Goal: Book appointment/travel/reservation

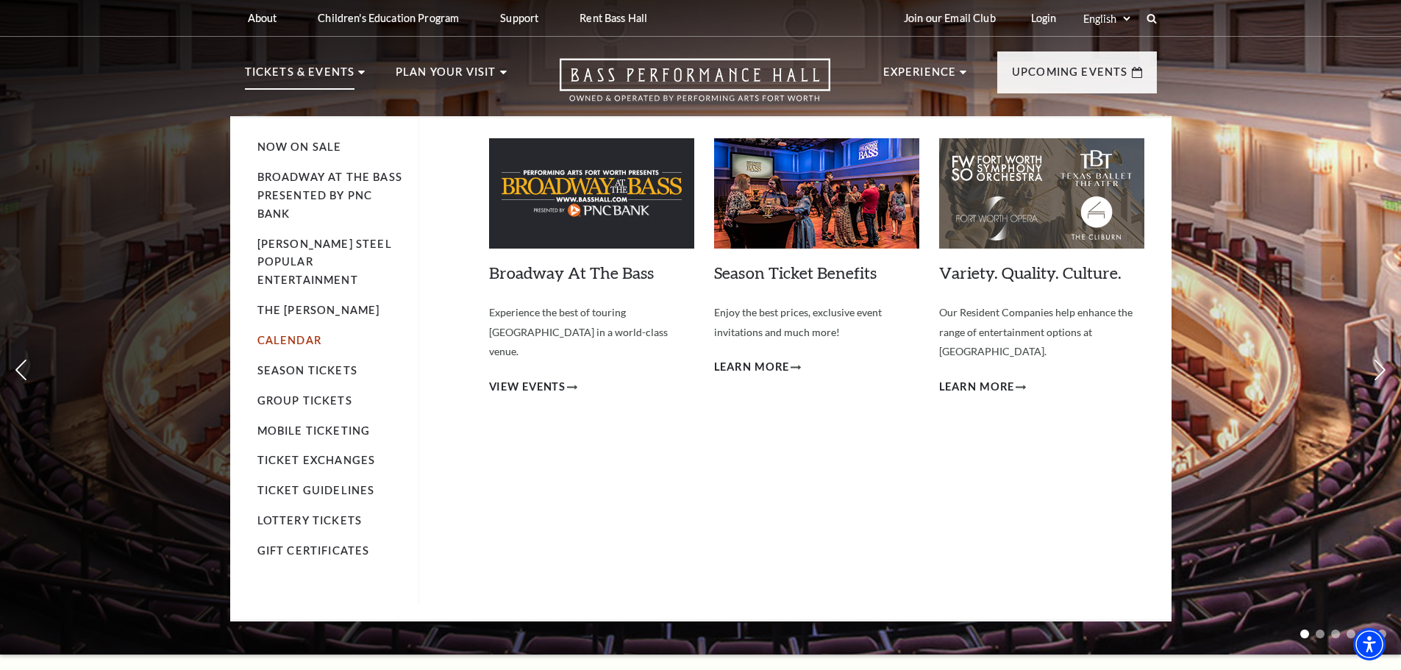
click at [279, 334] on link "Calendar" at bounding box center [289, 340] width 64 height 13
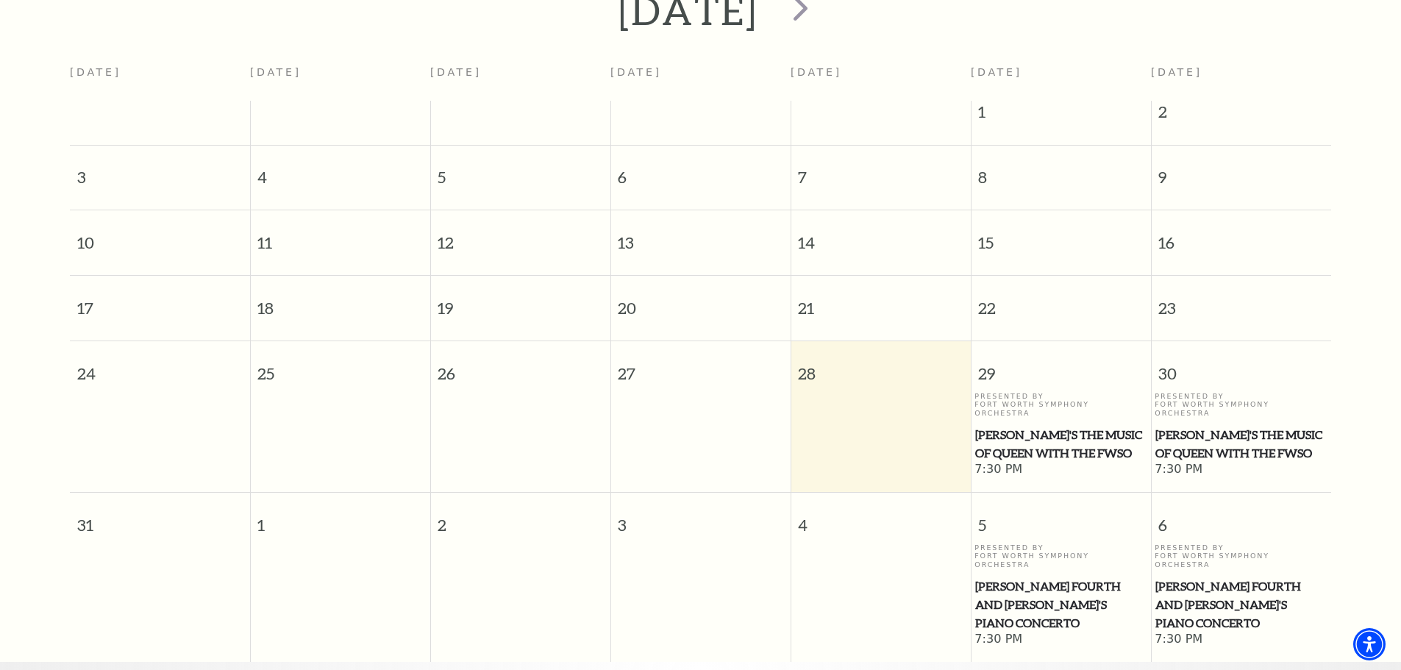
scroll to position [57, 0]
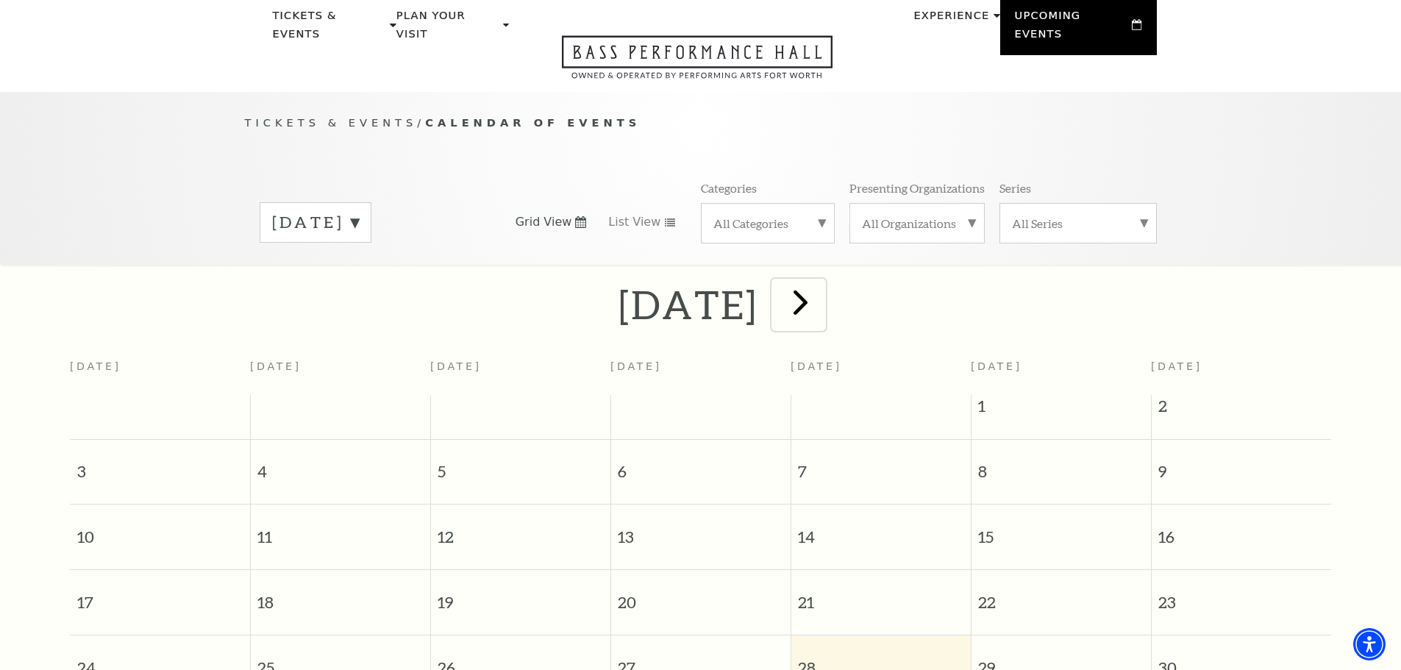
click at [822, 294] on span "next" at bounding box center [801, 302] width 42 height 42
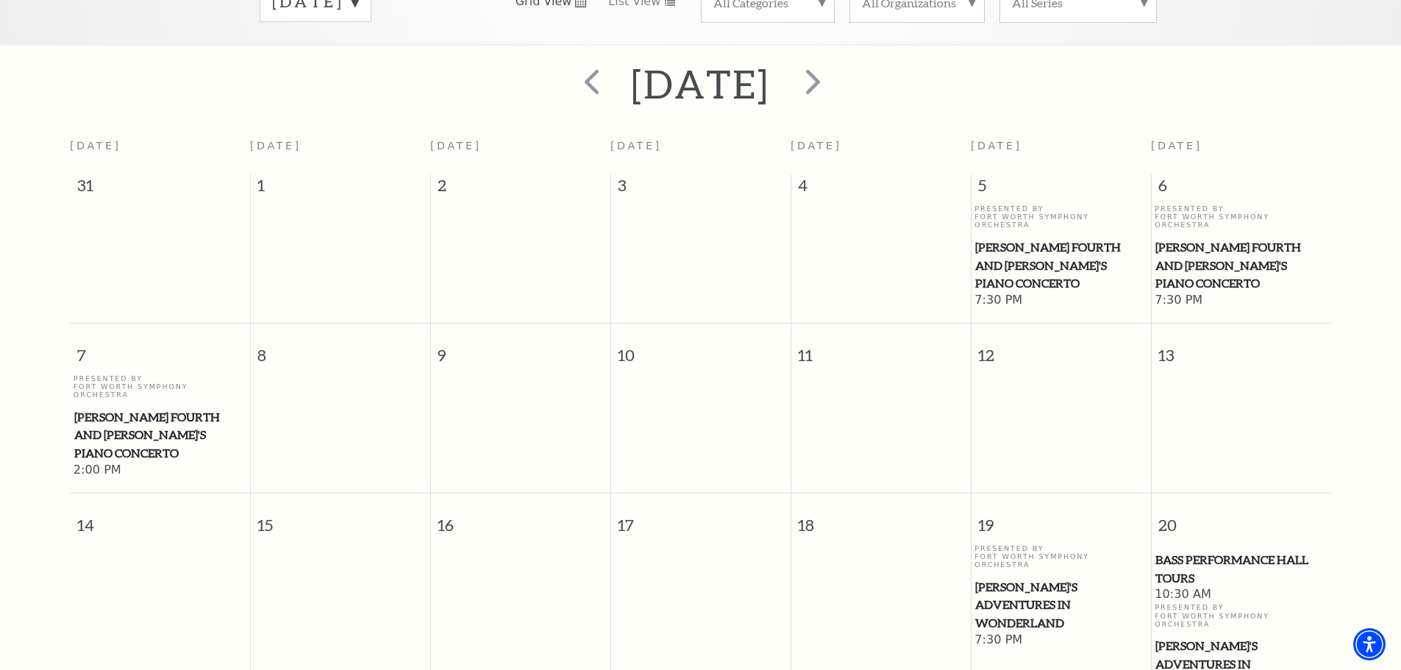
scroll to position [351, 0]
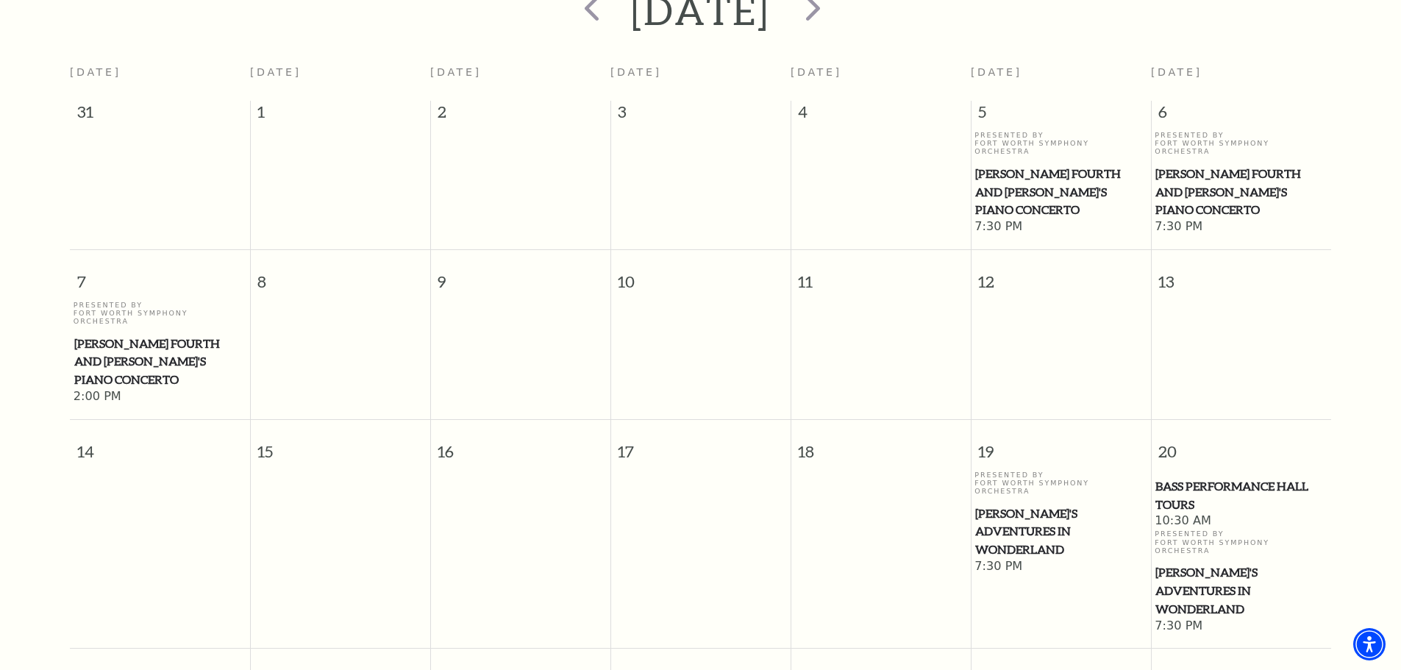
click at [1039, 471] on div "Presented By Fort Worth Symphony Orchestra [PERSON_NAME]'s Adventures in Wonder…" at bounding box center [1061, 515] width 173 height 88
click at [1033, 505] on span "[PERSON_NAME]'s Adventures in Wonderland" at bounding box center [1060, 532] width 171 height 54
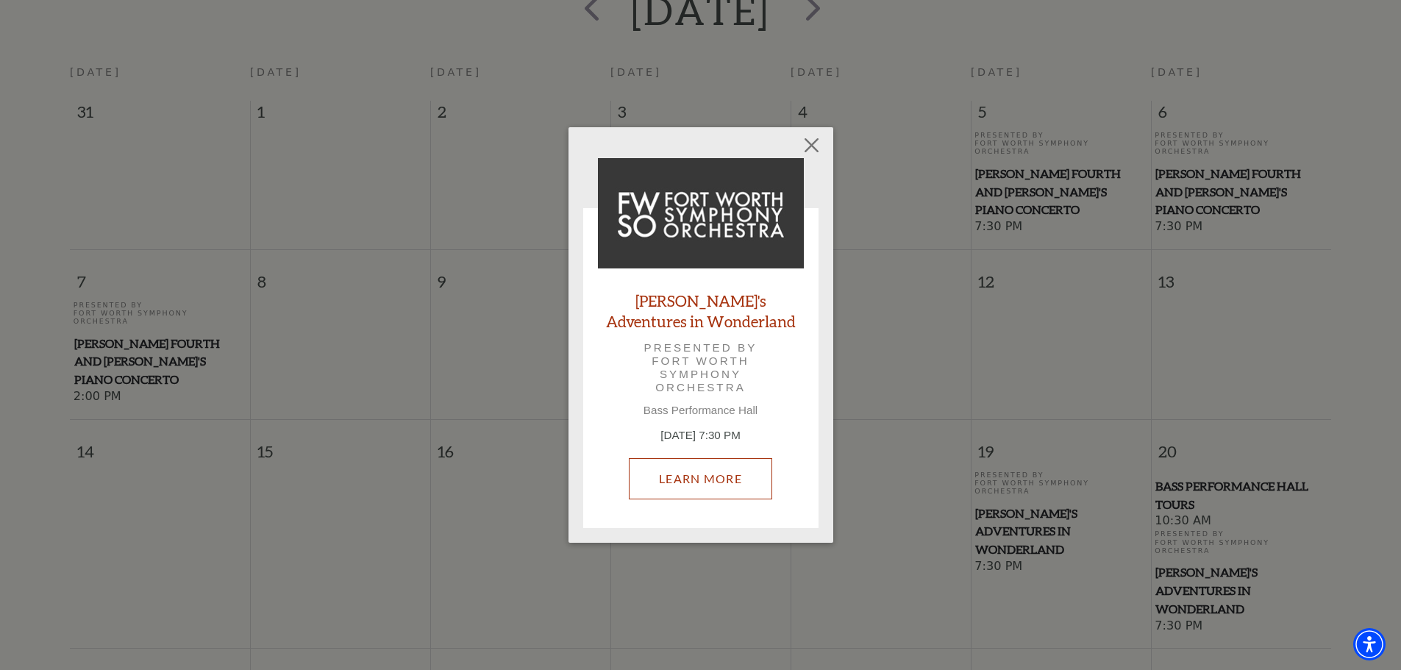
click at [678, 466] on link "Learn More" at bounding box center [700, 478] width 143 height 41
